Goal: Task Accomplishment & Management: Use online tool/utility

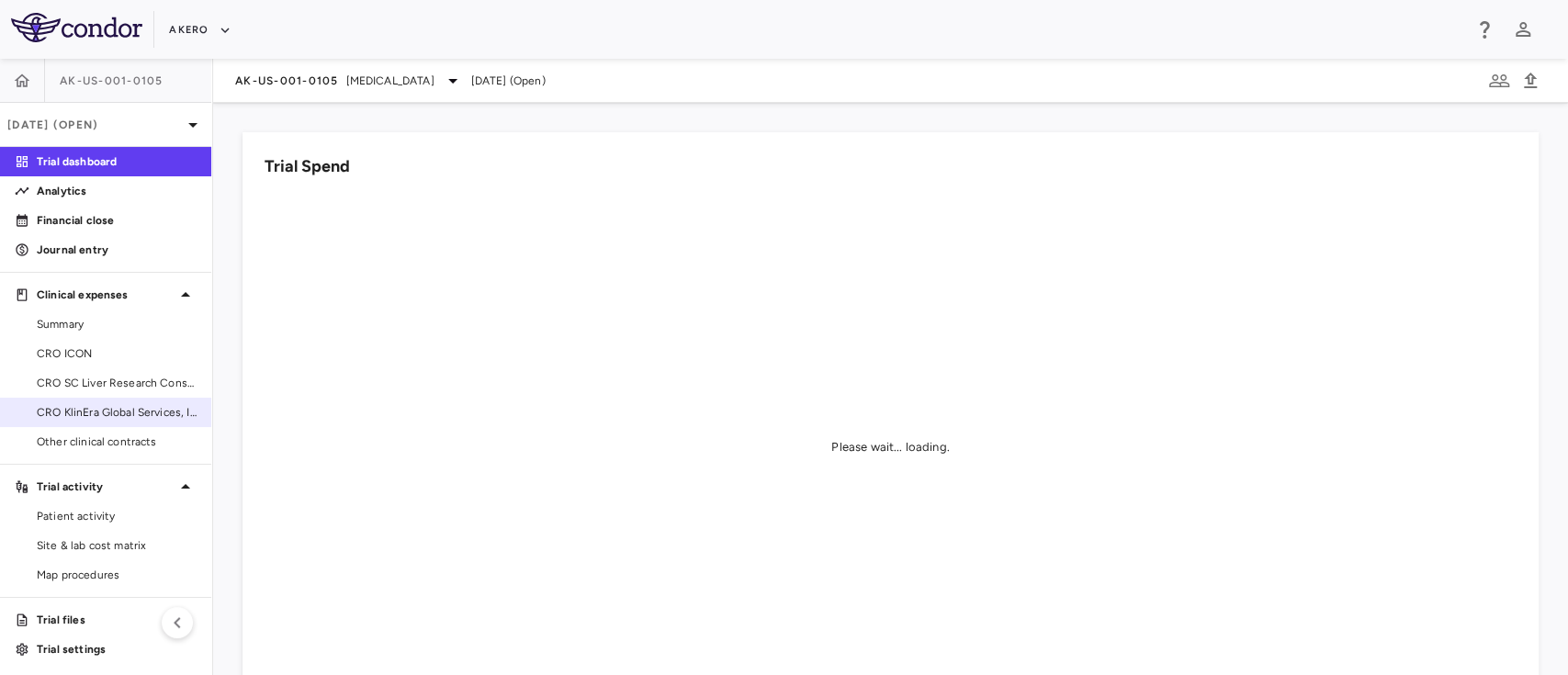
click at [123, 400] on link "CRO KlinEra Global Services, Inc" at bounding box center [105, 412] width 211 height 27
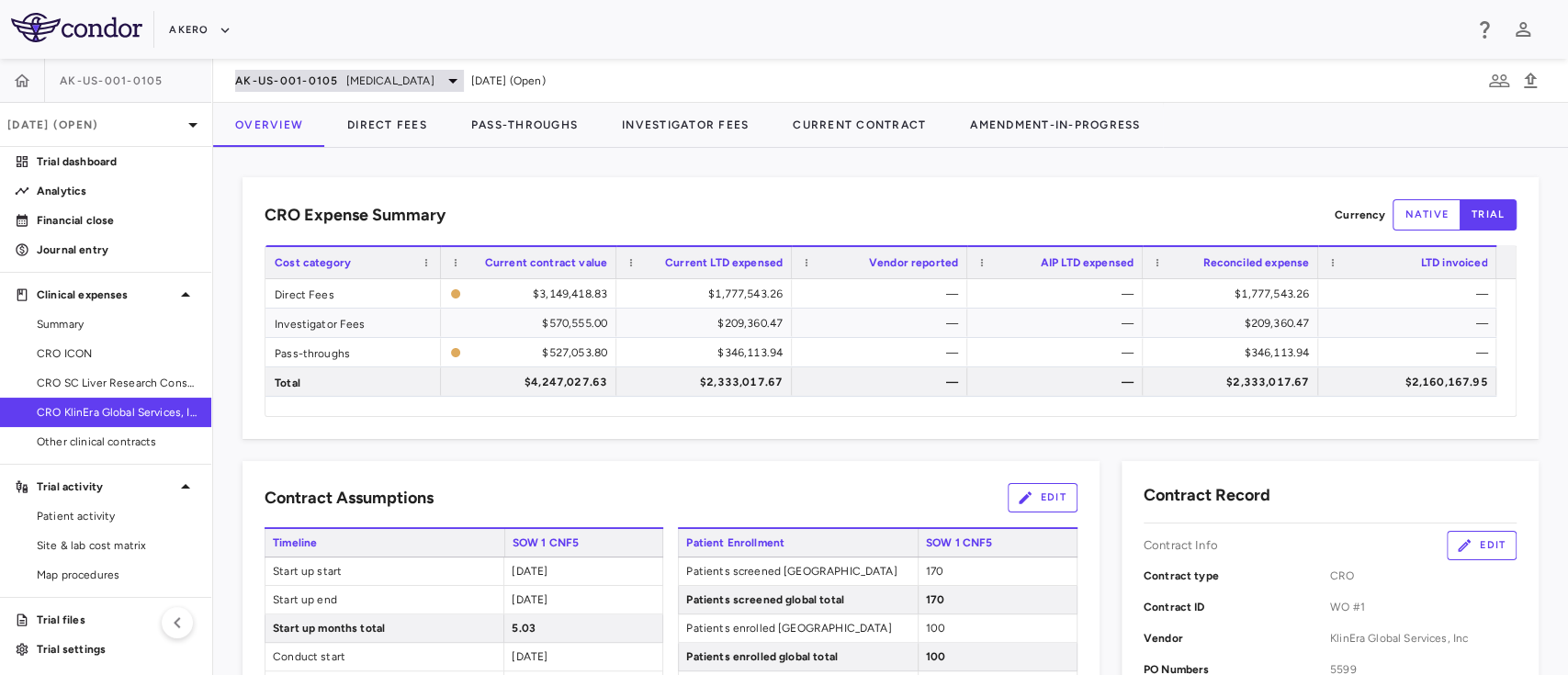
click at [434, 80] on span "Nonalcoholic Steatohepatitis" at bounding box center [391, 81] width 89 height 17
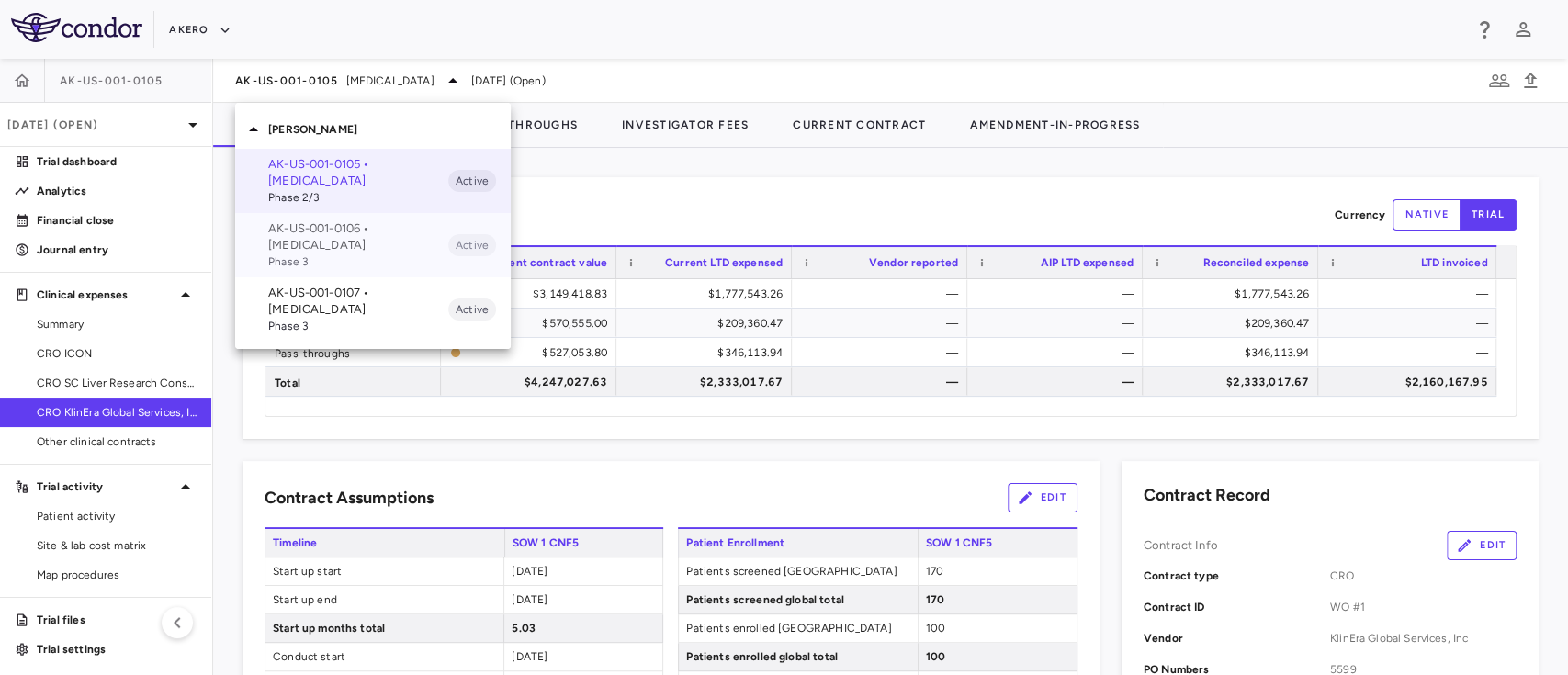
click at [326, 250] on p "AK-US-001-0106 • Nonalcoholic Steatohepatitis" at bounding box center [357, 237] width 180 height 33
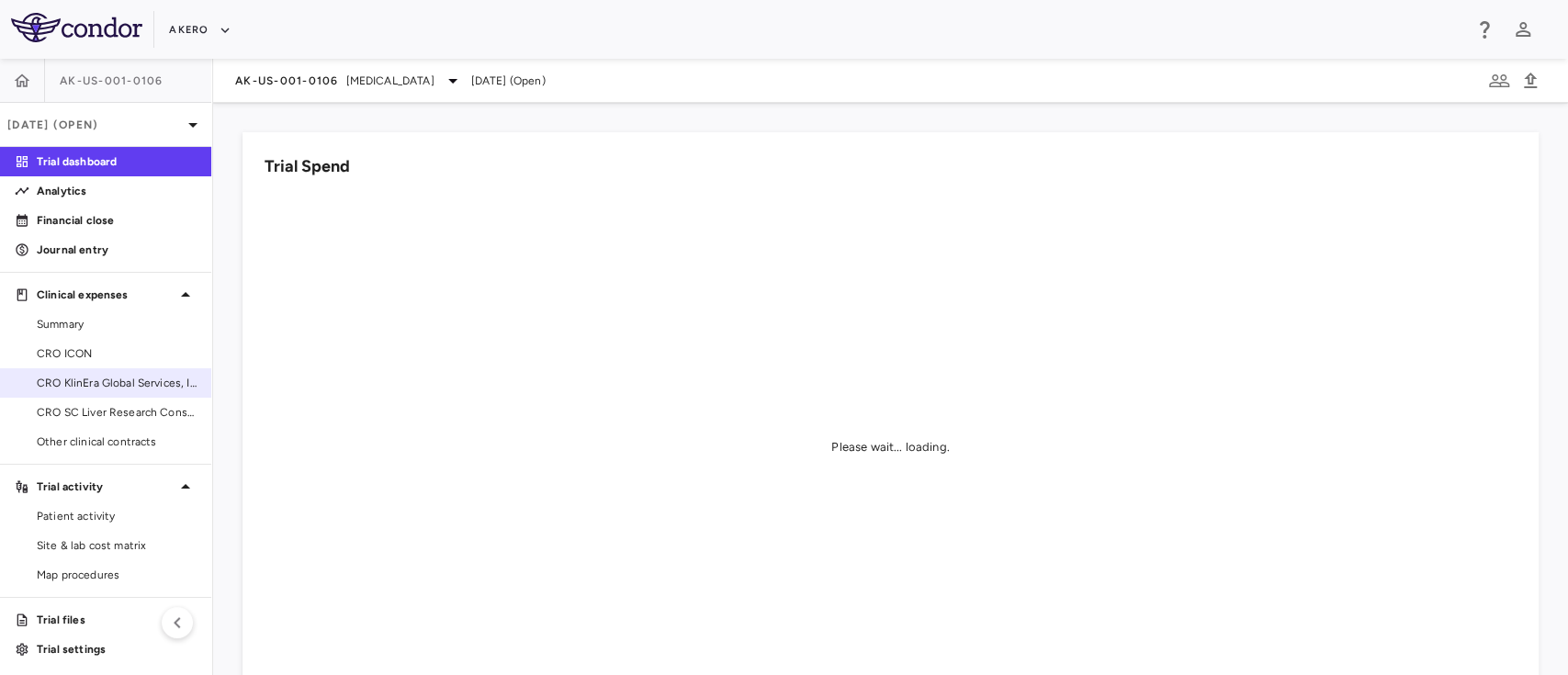
click at [108, 393] on link "CRO KlinEra Global Services, Inc" at bounding box center [105, 383] width 211 height 27
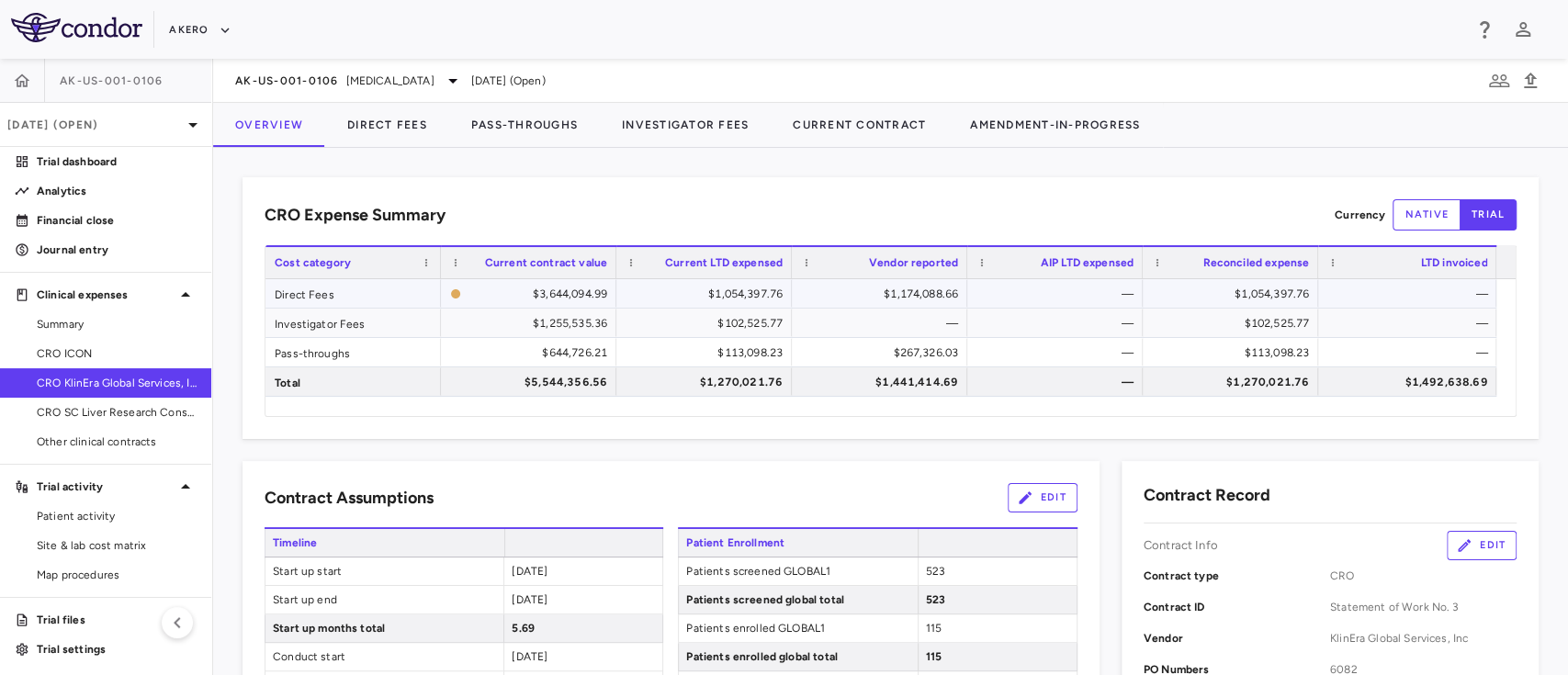
click at [736, 287] on div "$1,054,397.76" at bounding box center [708, 294] width 150 height 29
click at [395, 155] on div "CRO Expense Summary Currency native trial Drag here to set row groups Drag here…" at bounding box center [890, 411] width 1355 height 527
click at [390, 133] on button "Direct Fees" at bounding box center [387, 125] width 124 height 44
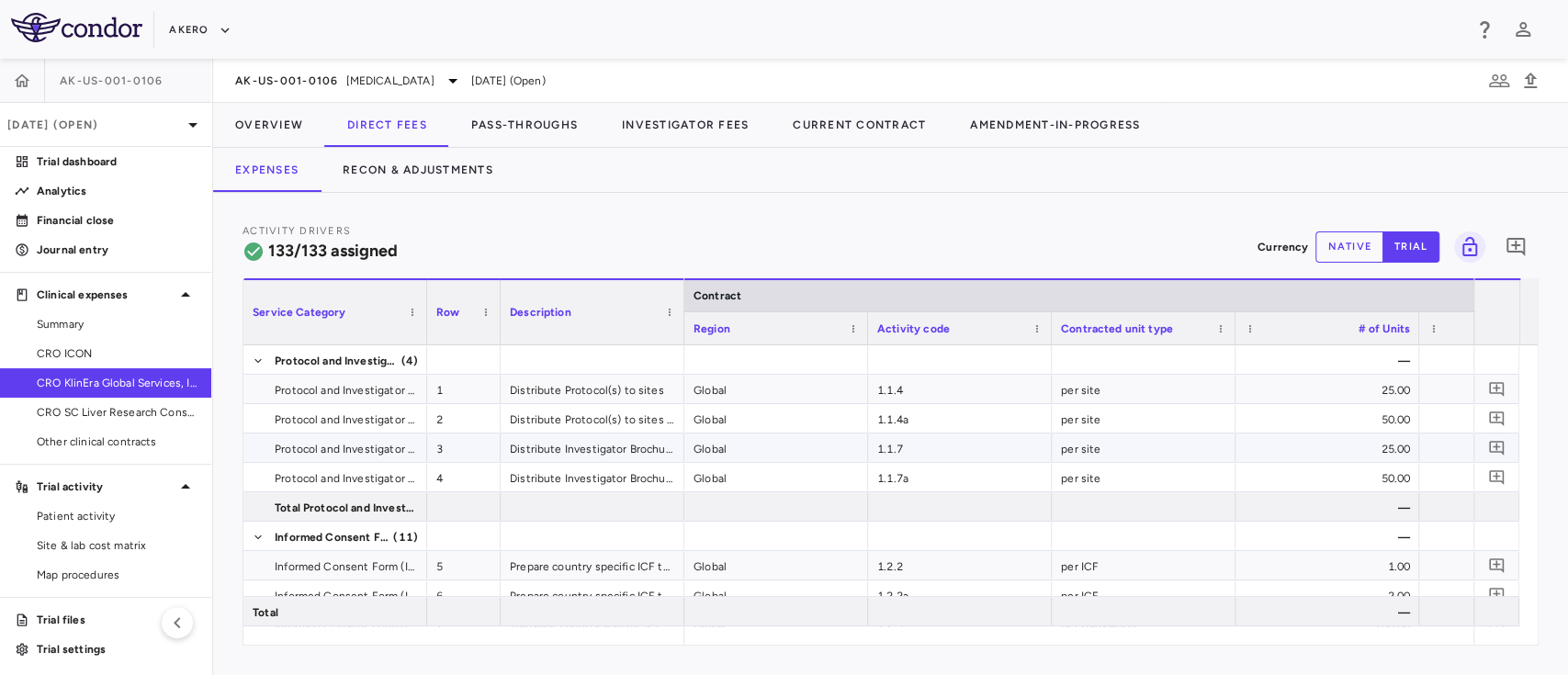
click at [608, 440] on div "Distribute Investigator Brochure to sites" at bounding box center [592, 447] width 184 height 28
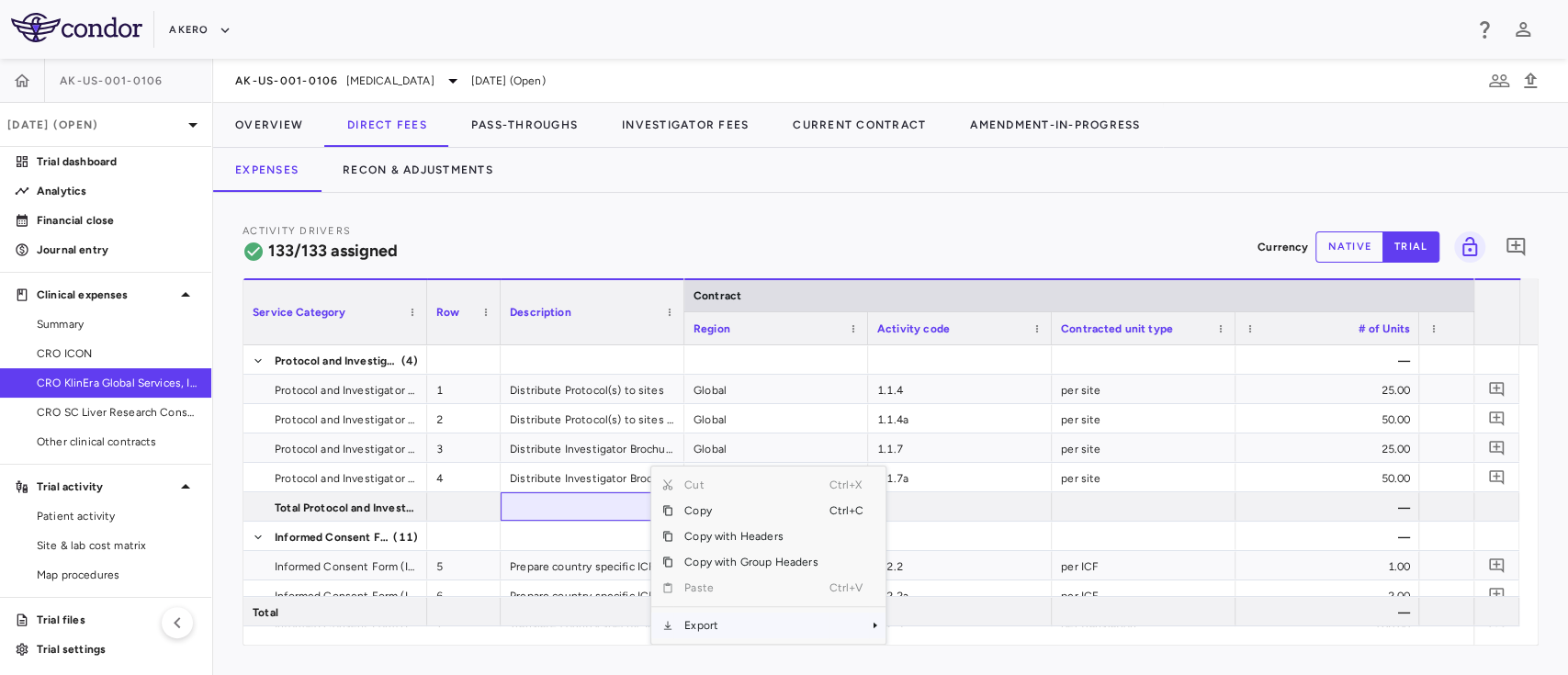
click at [750, 625] on span "Export" at bounding box center [750, 625] width 155 height 25
click at [939, 626] on span "Excel Export" at bounding box center [947, 625] width 87 height 25
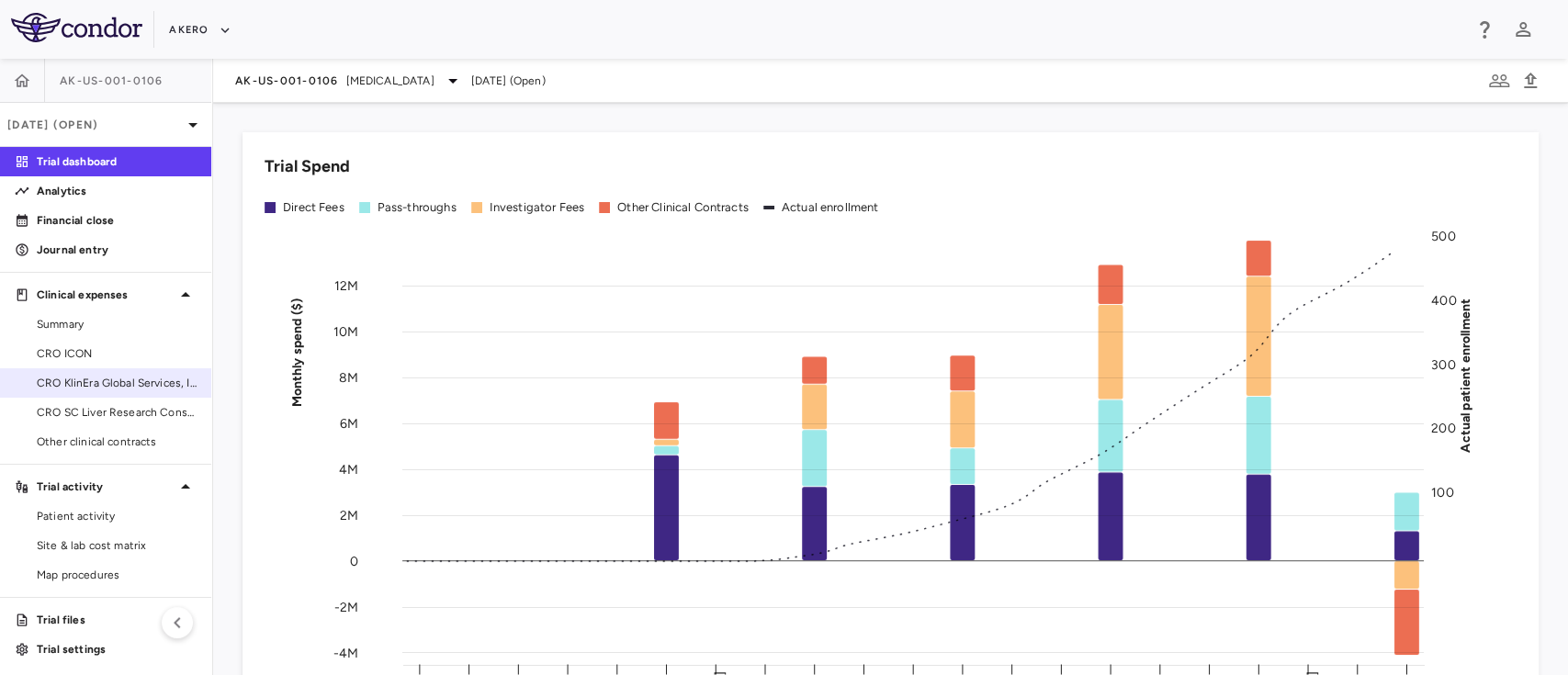
click at [128, 385] on span "CRO KlinEra Global Services, Inc" at bounding box center [117, 383] width 160 height 17
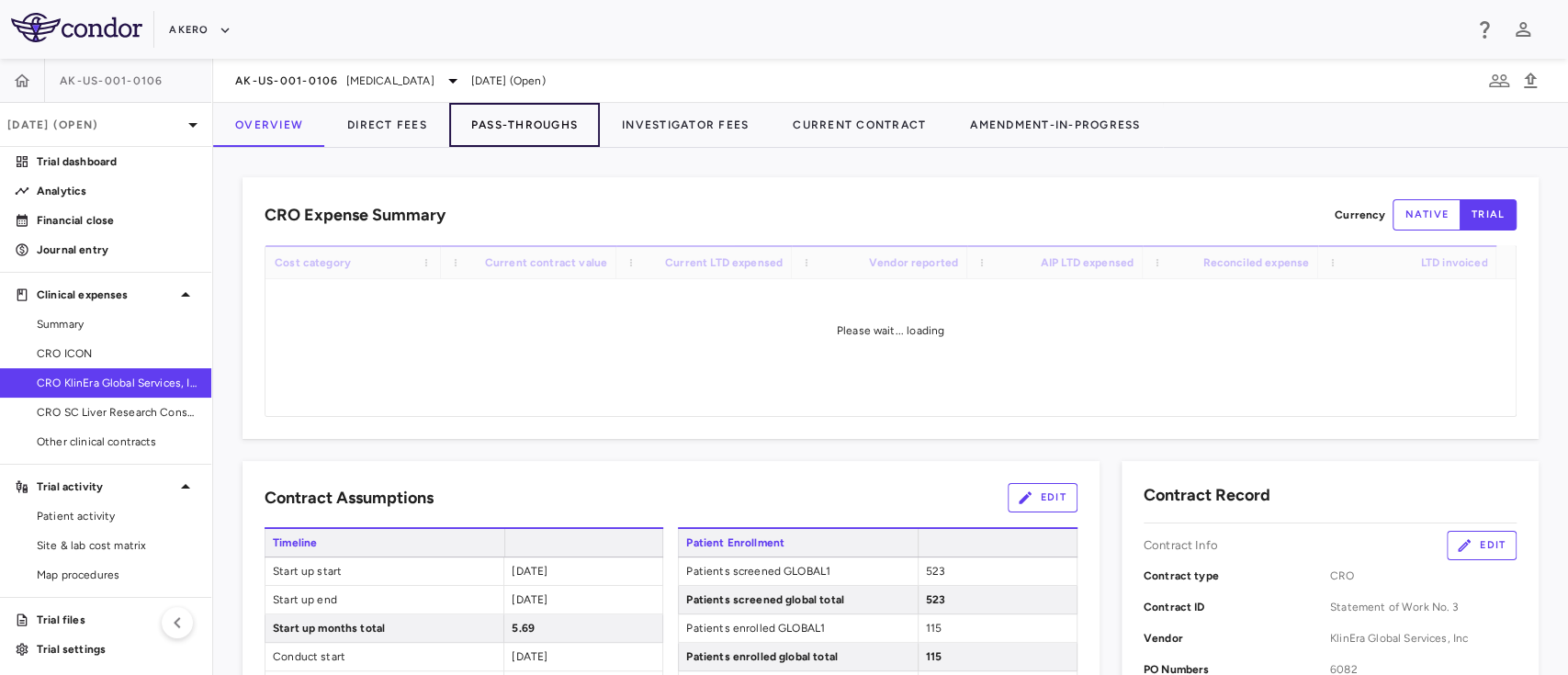
click at [514, 124] on button "Pass-Throughs" at bounding box center [524, 125] width 151 height 44
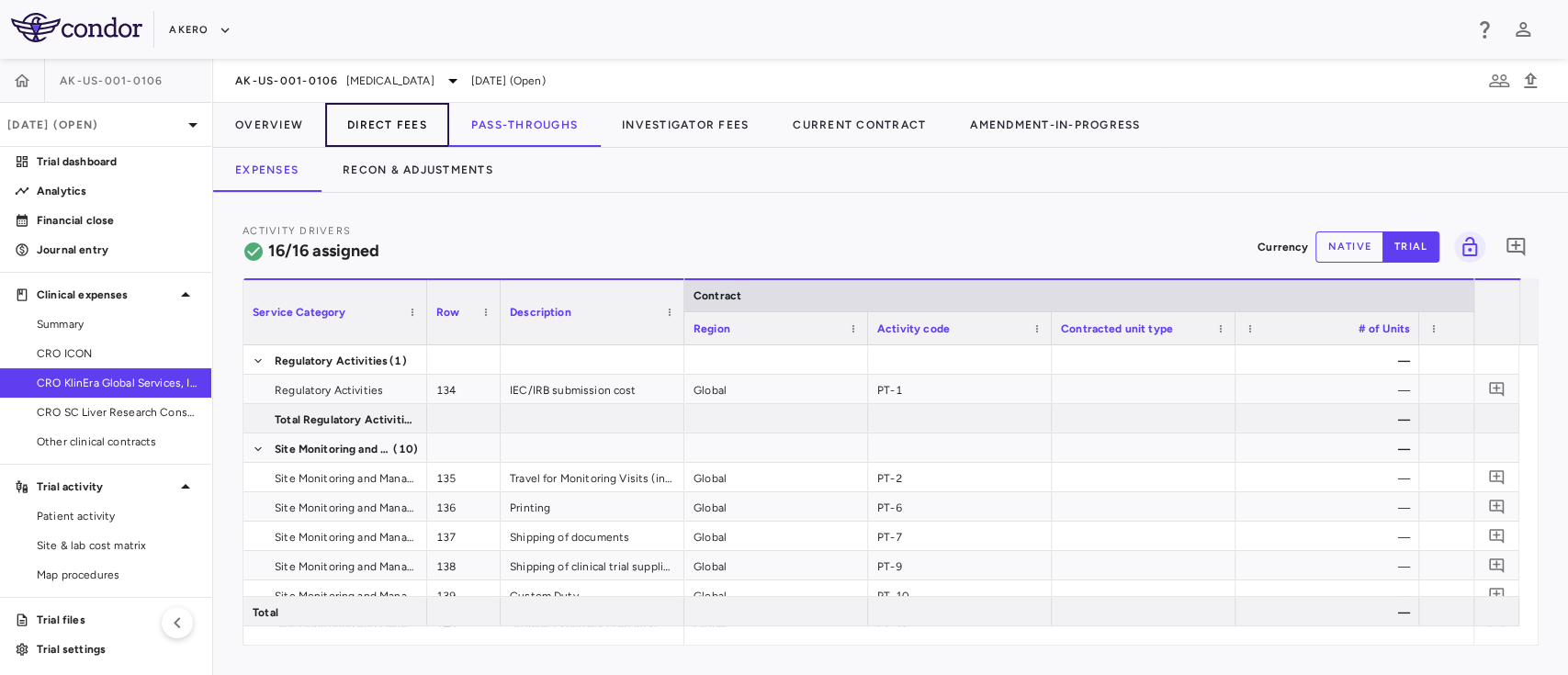
click at [382, 121] on button "Direct Fees" at bounding box center [387, 125] width 124 height 44
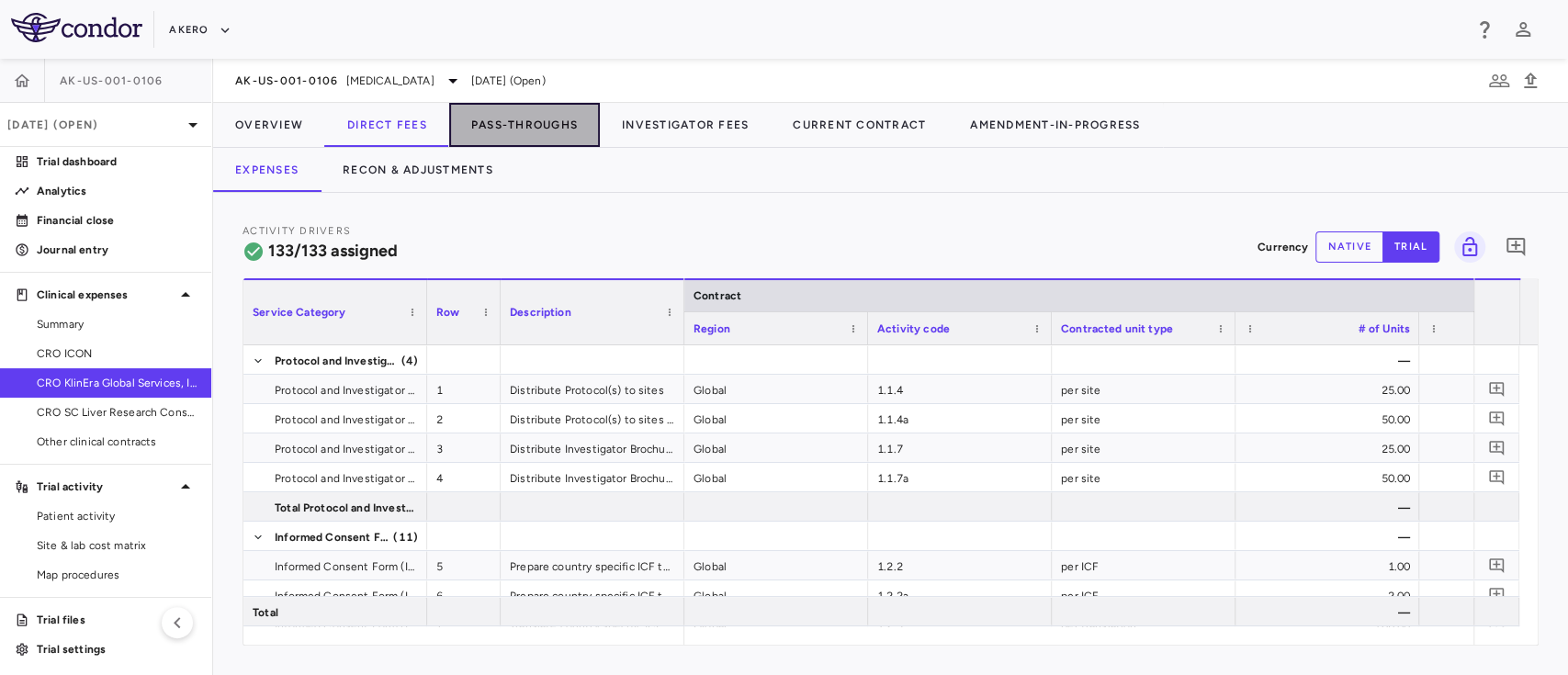
click at [545, 124] on button "Pass-Throughs" at bounding box center [524, 125] width 151 height 44
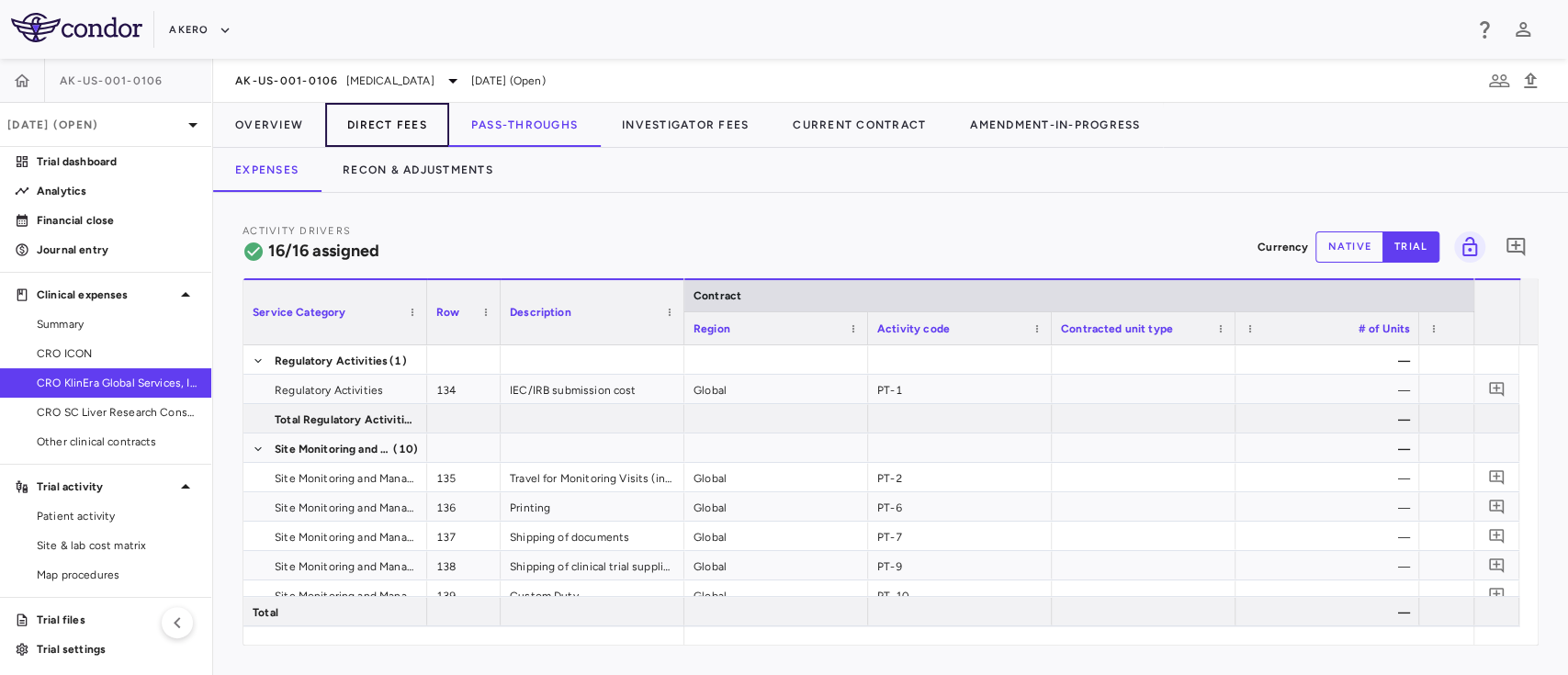
click at [392, 122] on button "Direct Fees" at bounding box center [387, 125] width 124 height 44
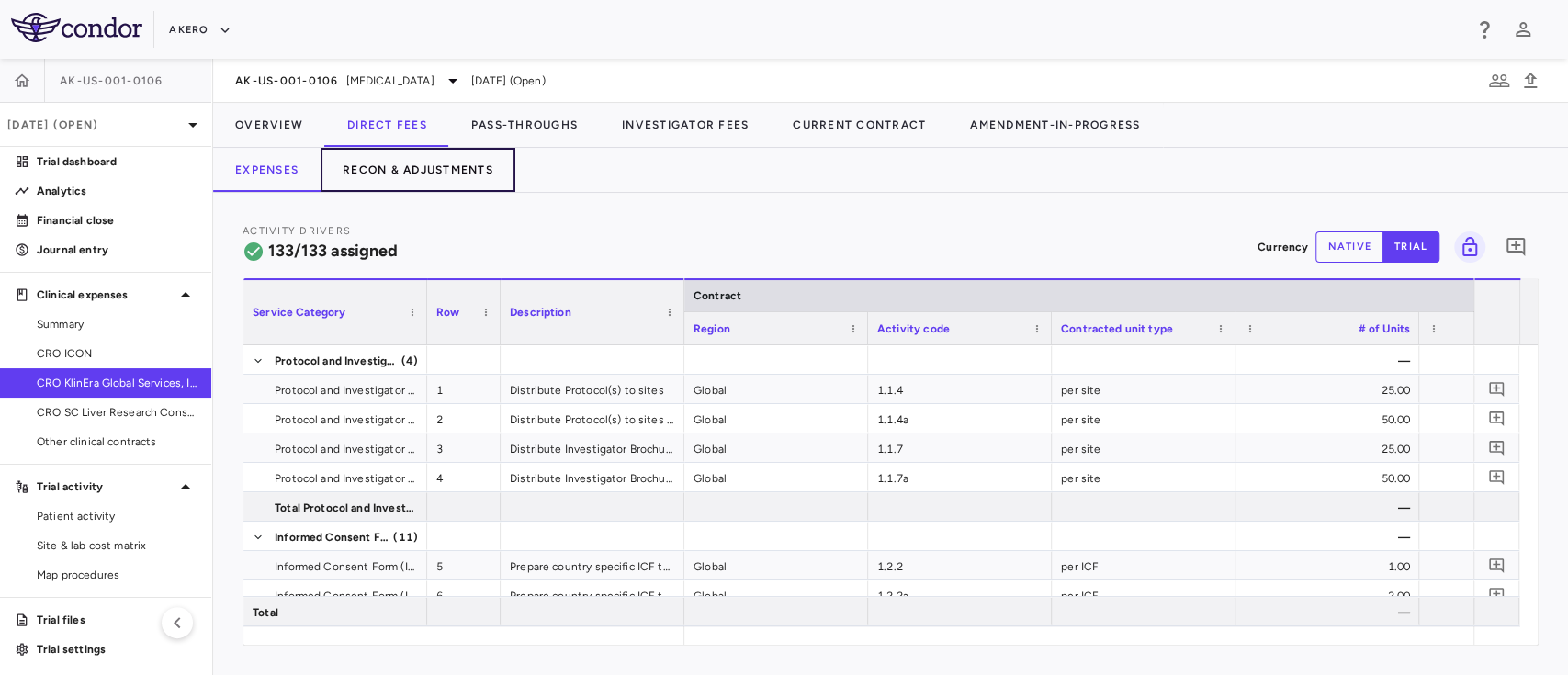
click at [441, 175] on button "Recon & Adjustments" at bounding box center [418, 169] width 195 height 44
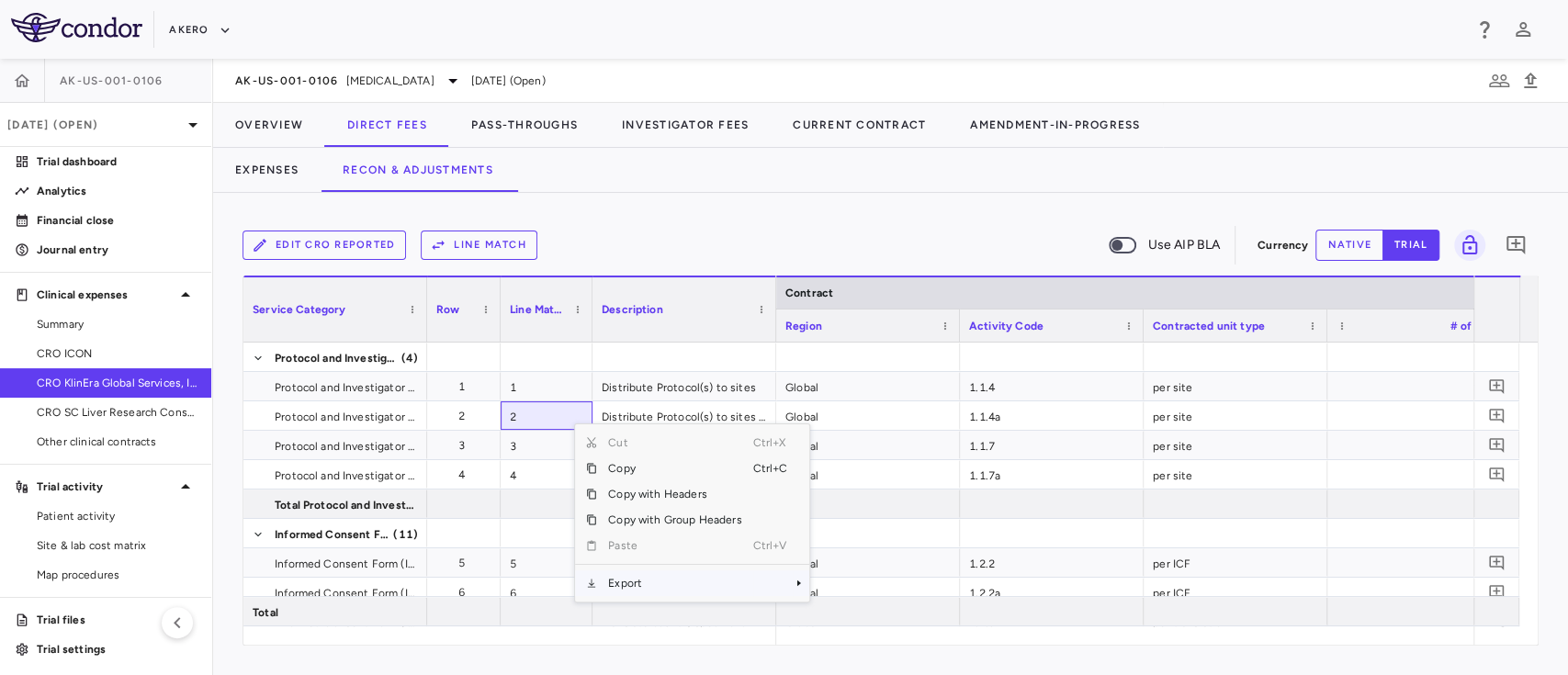
click at [678, 587] on span "Export" at bounding box center [674, 583] width 155 height 25
click at [882, 618] on span "Excel Export" at bounding box center [871, 616] width 87 height 25
